Goal: Navigation & Orientation: Find specific page/section

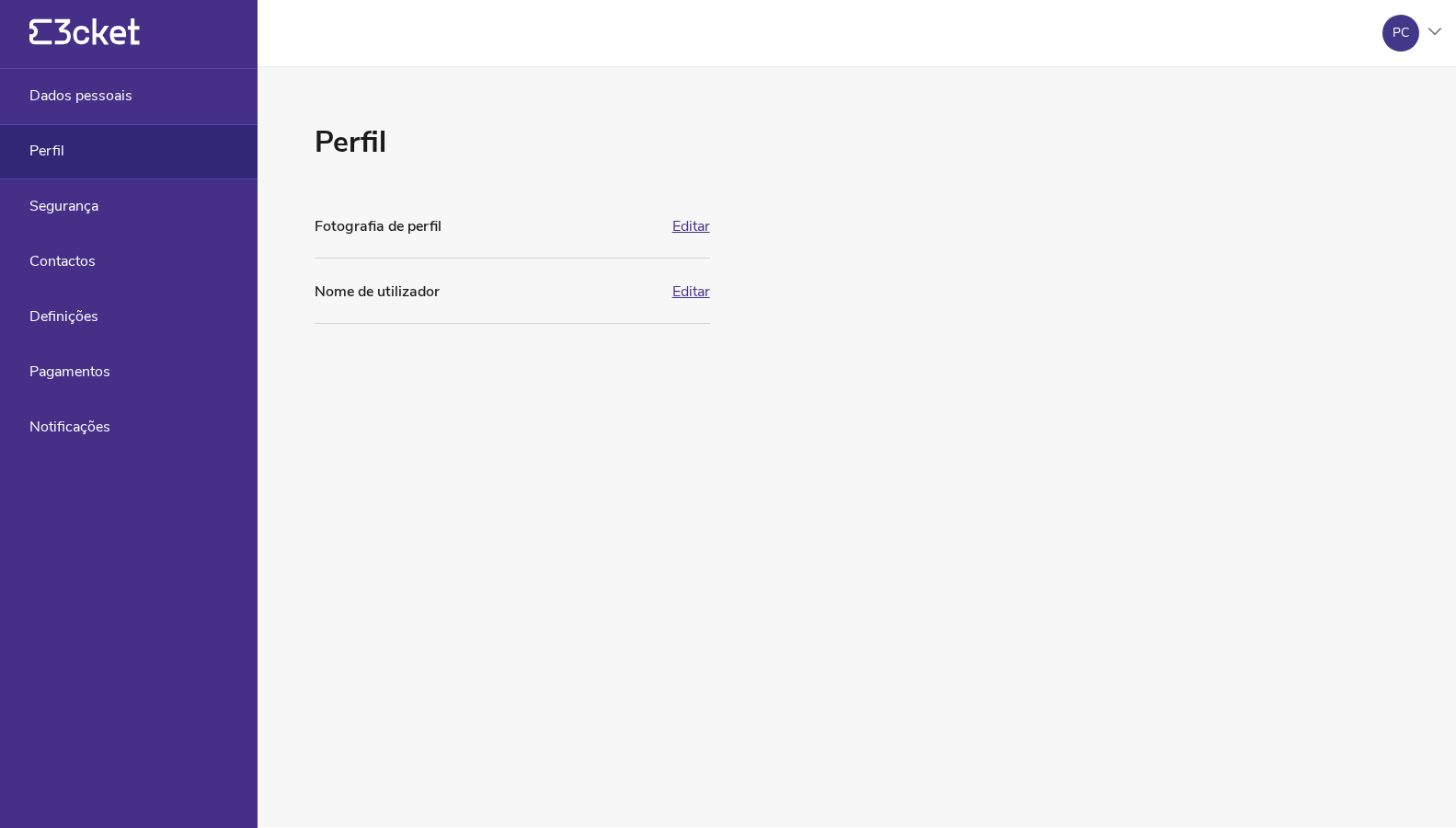
click at [83, 151] on div "Perfil" at bounding box center [128, 152] width 257 height 55
click at [1401, 27] on div "PC" at bounding box center [1401, 34] width 17 height 15
click at [1356, 94] on div "A minha conta" at bounding box center [1352, 89] width 165 height 44
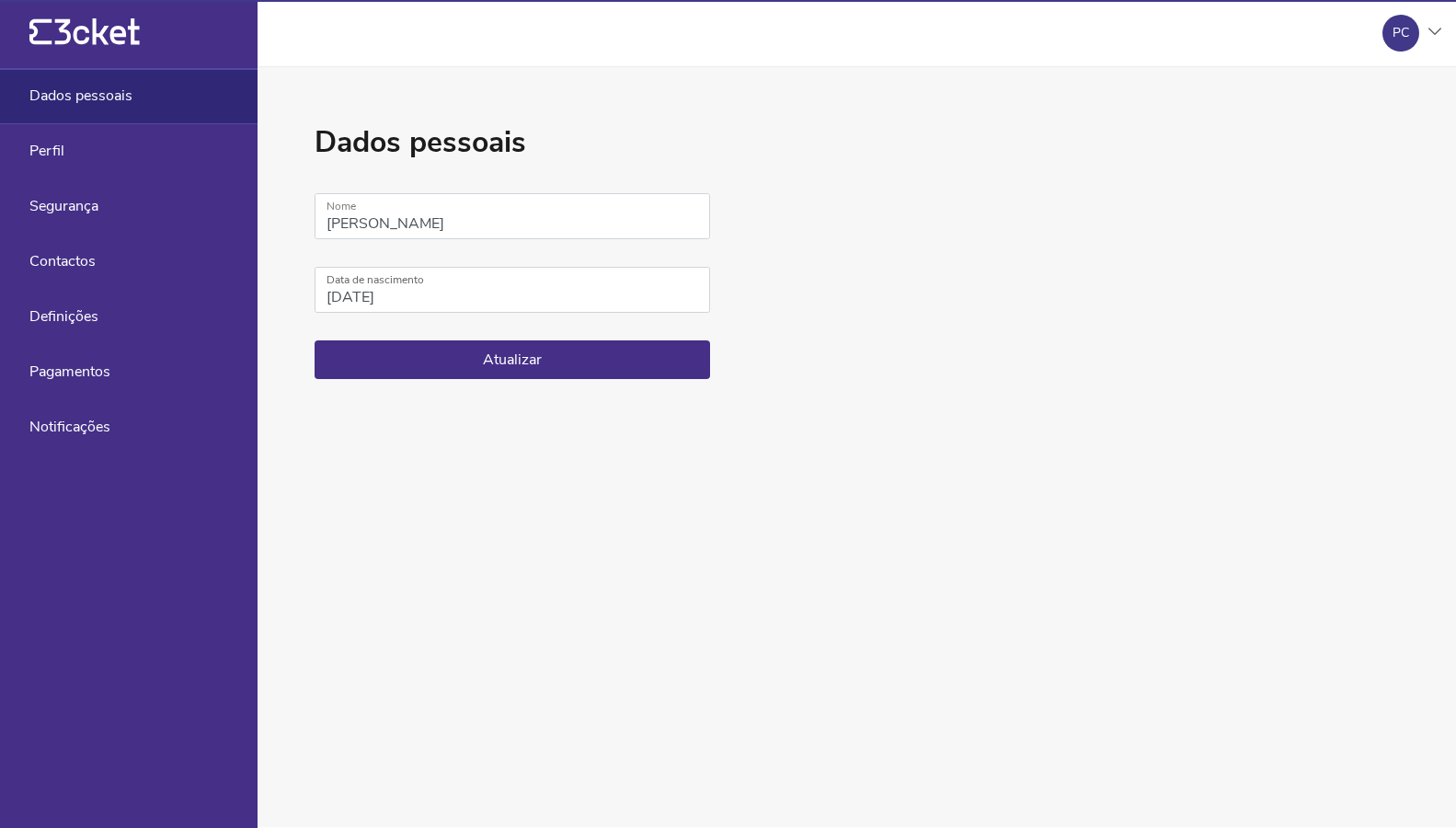
click at [1406, 32] on div "PC" at bounding box center [1401, 34] width 17 height 15
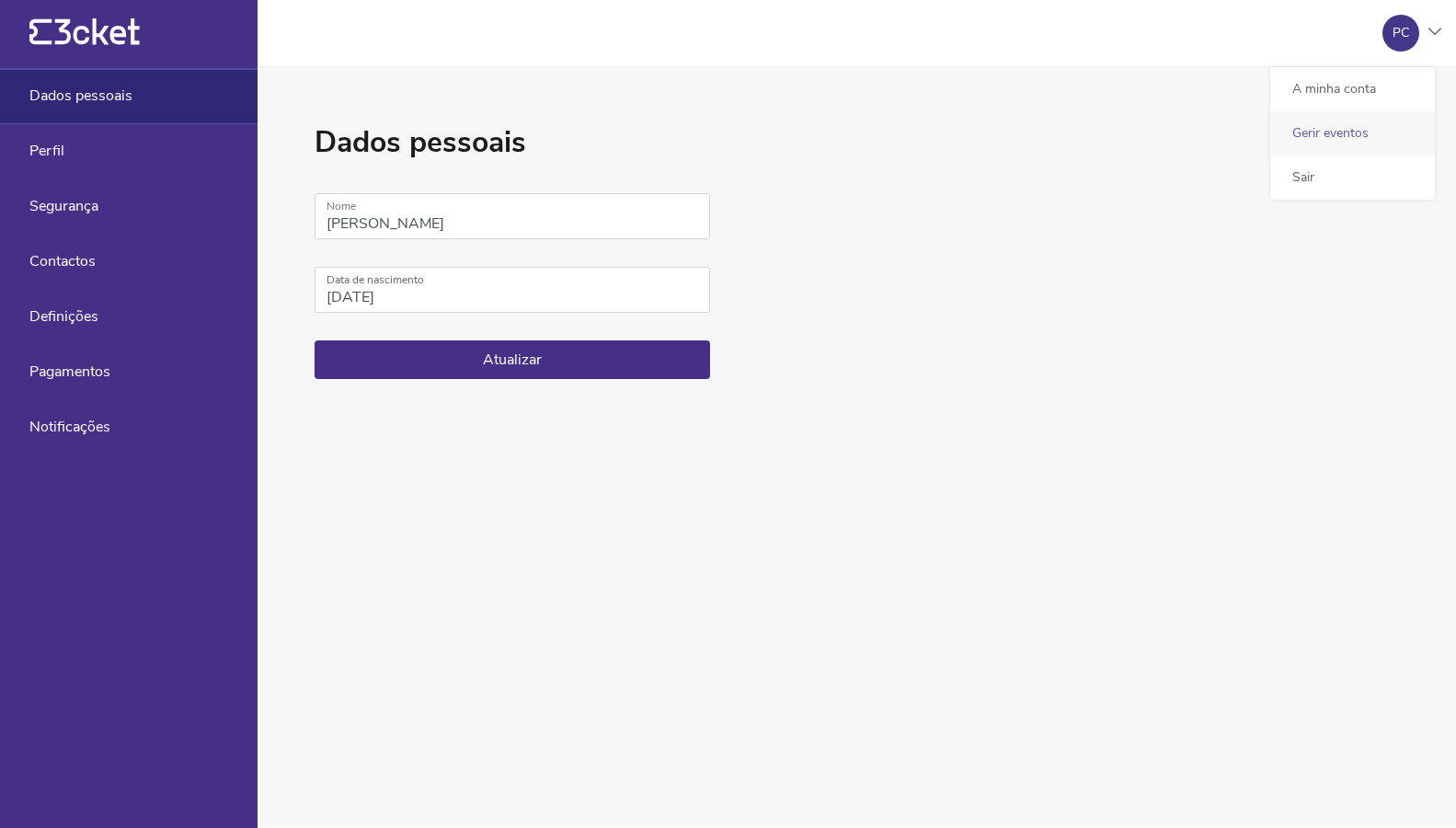
click at [1379, 126] on div "Gerir eventos" at bounding box center [1352, 133] width 165 height 44
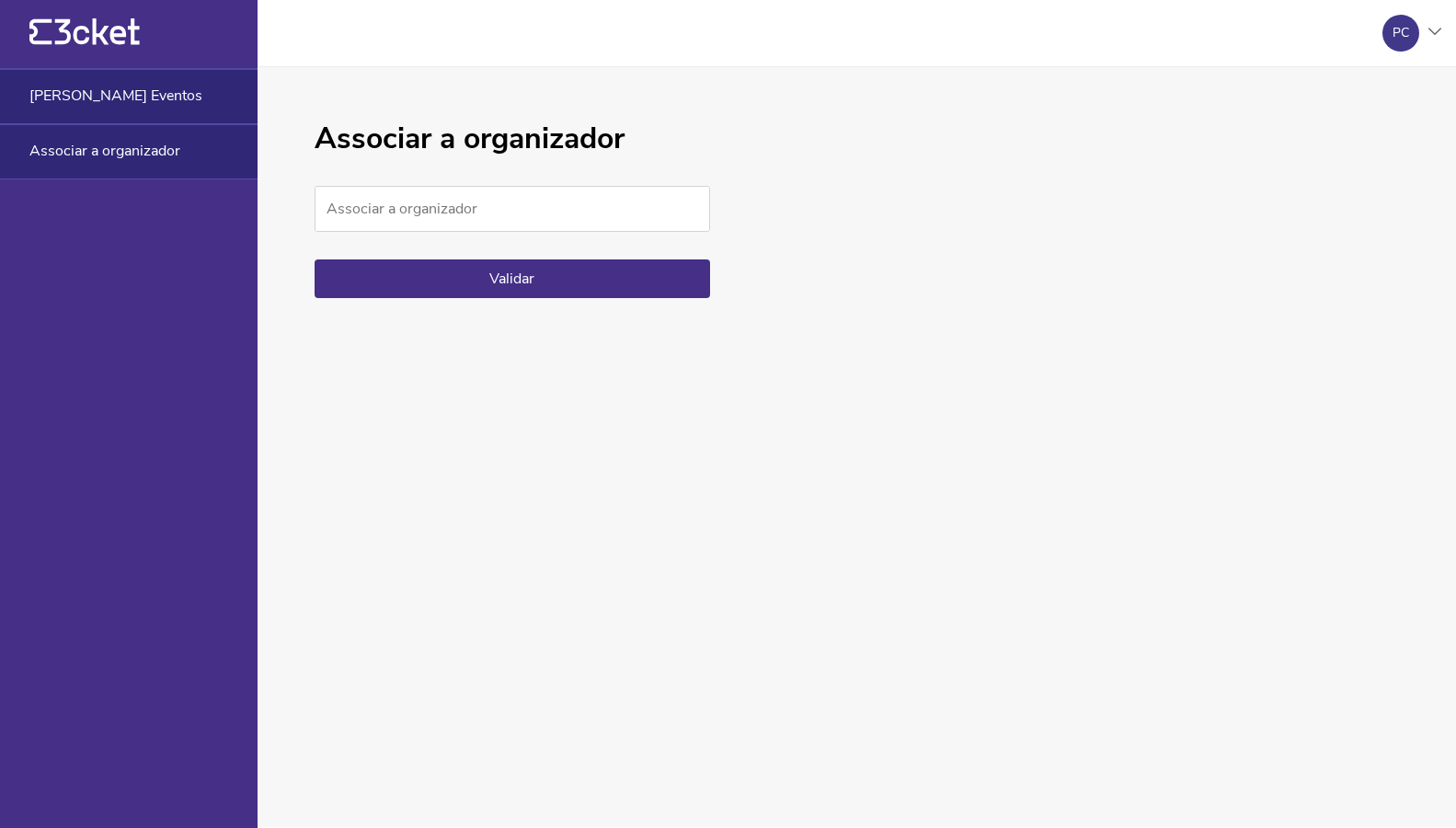
click at [121, 102] on span "[PERSON_NAME] Eventos" at bounding box center [115, 95] width 173 height 17
